Goal: Transaction & Acquisition: Book appointment/travel/reservation

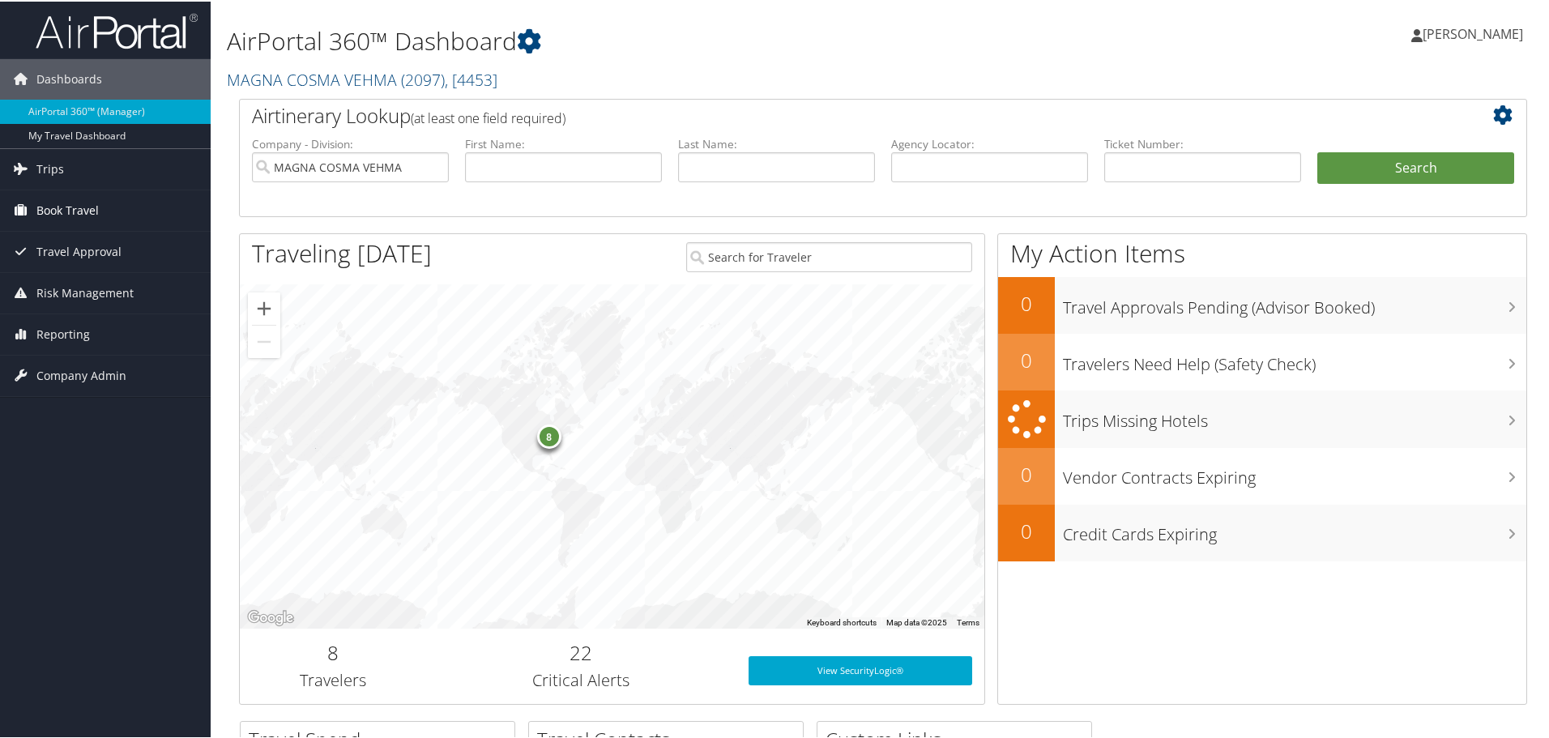
click at [74, 208] on span "Book Travel" at bounding box center [67, 209] width 62 height 41
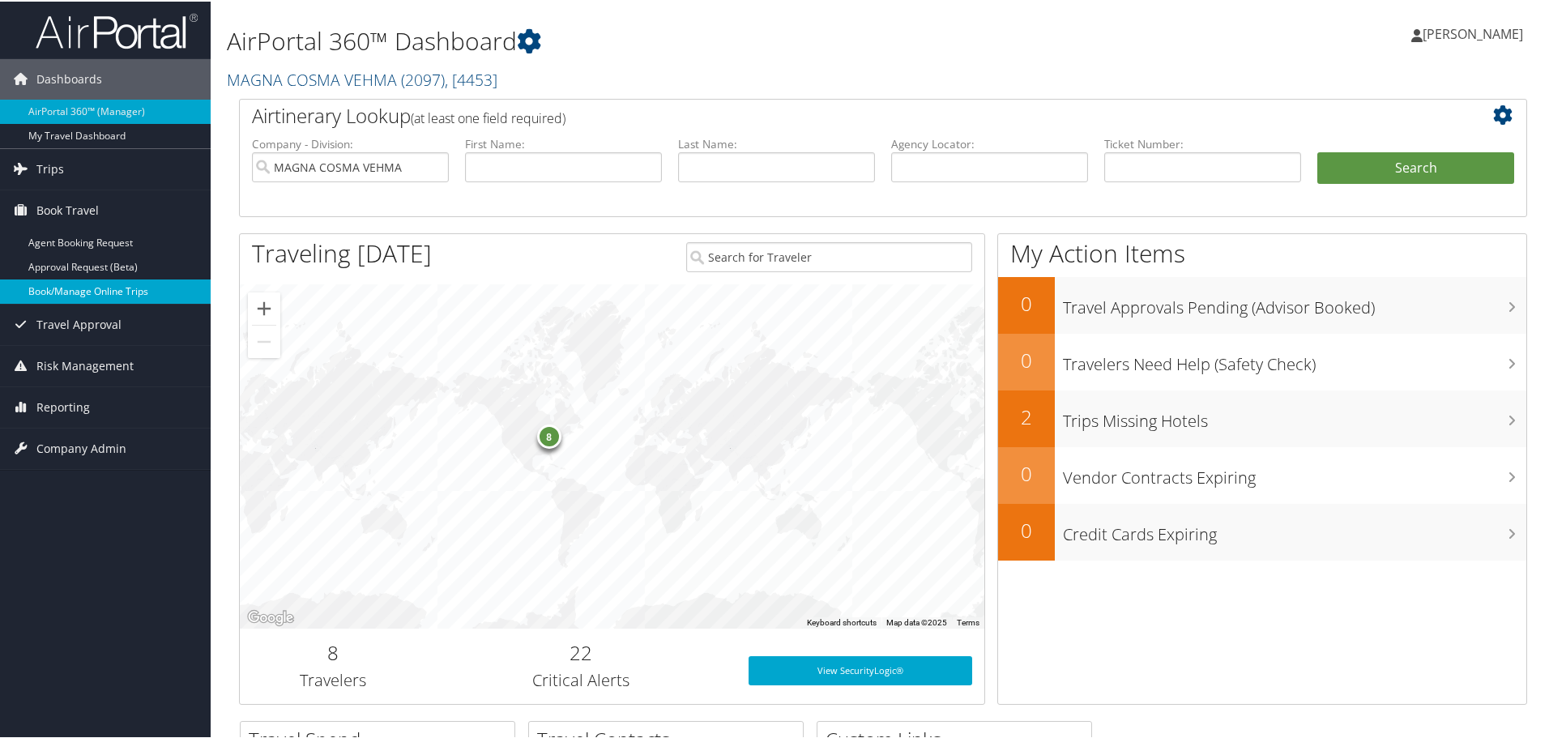
click at [62, 290] on link "Book/Manage Online Trips" at bounding box center [105, 290] width 211 height 24
